Goal: Transaction & Acquisition: Subscribe to service/newsletter

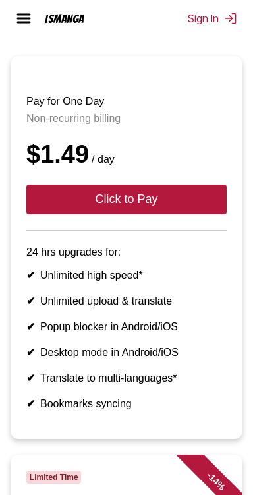
scroll to position [179, 0]
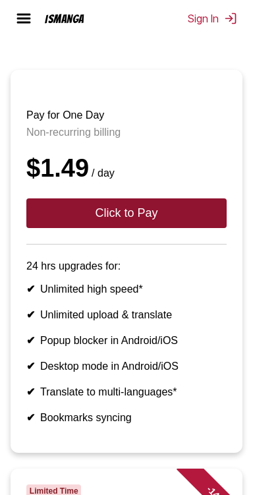
click at [181, 227] on button "Click to Pay" at bounding box center [126, 213] width 200 height 30
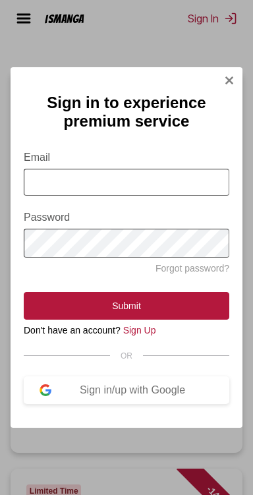
click at [231, 75] on img "Sign In Modal" at bounding box center [229, 80] width 11 height 11
